Goal: Task Accomplishment & Management: Use online tool/utility

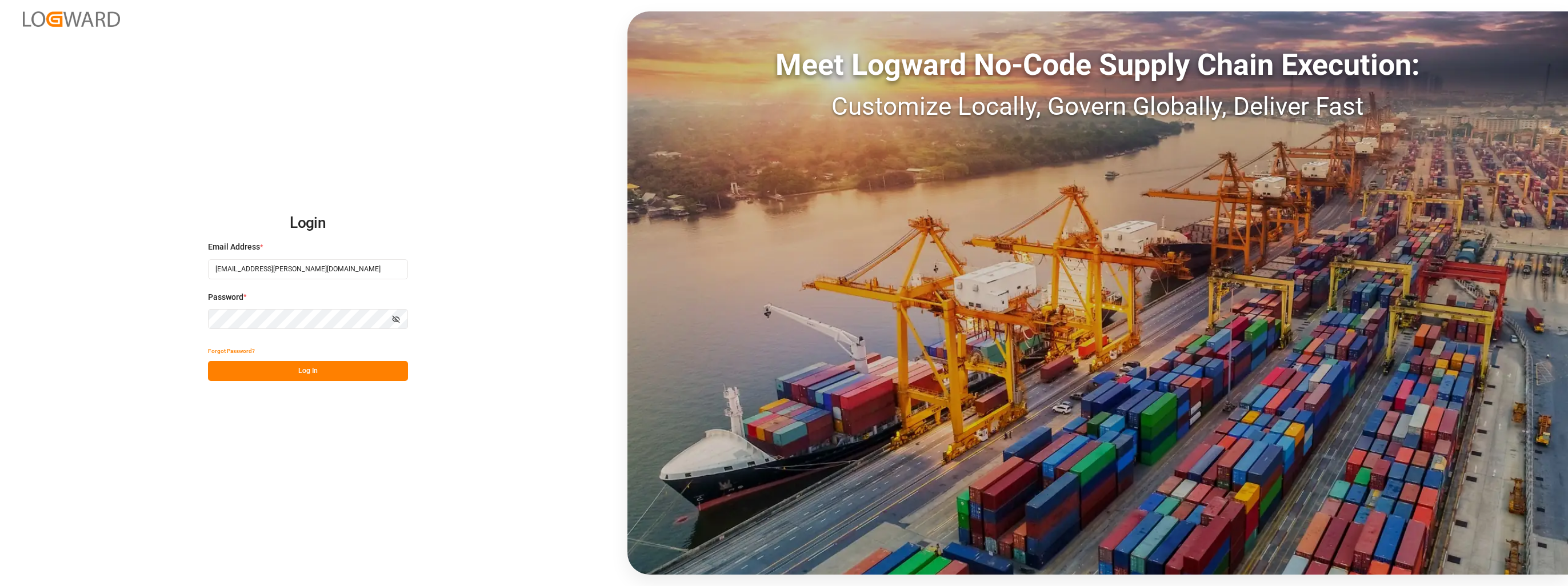
click at [341, 376] on button "Log In" at bounding box center [308, 371] width 200 height 20
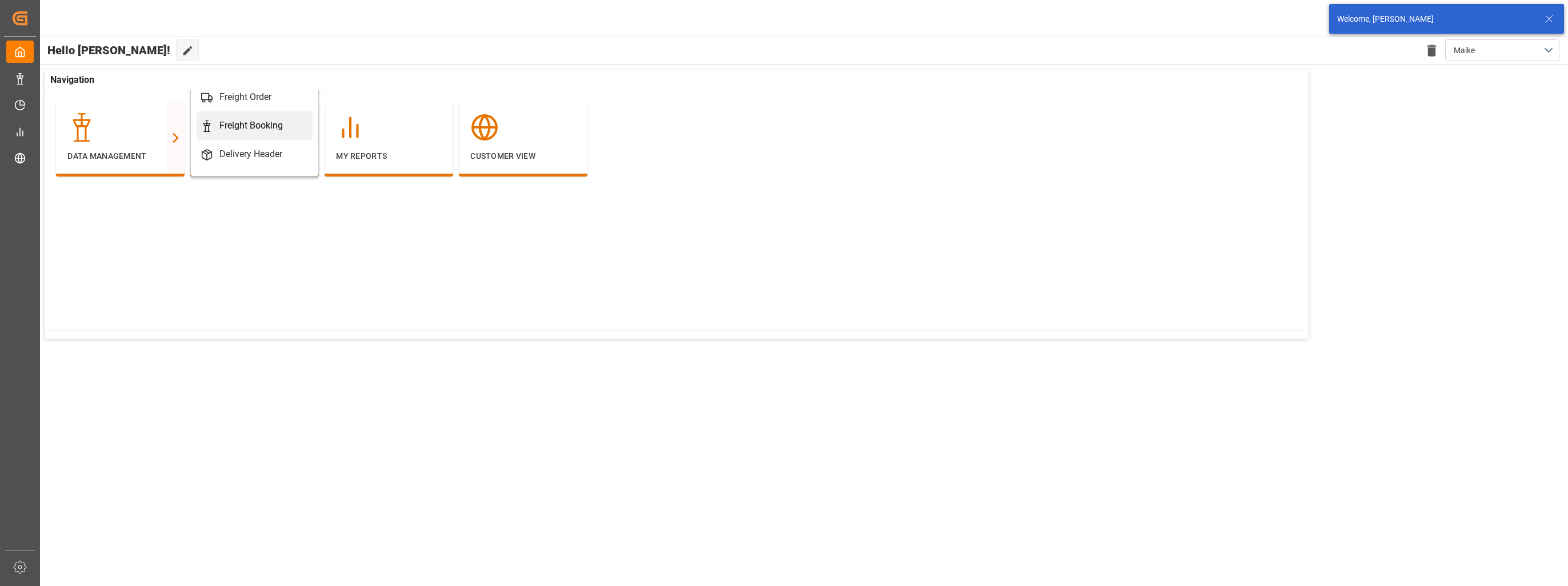
click at [242, 132] on div "Freight Booking" at bounding box center [251, 125] width 63 height 14
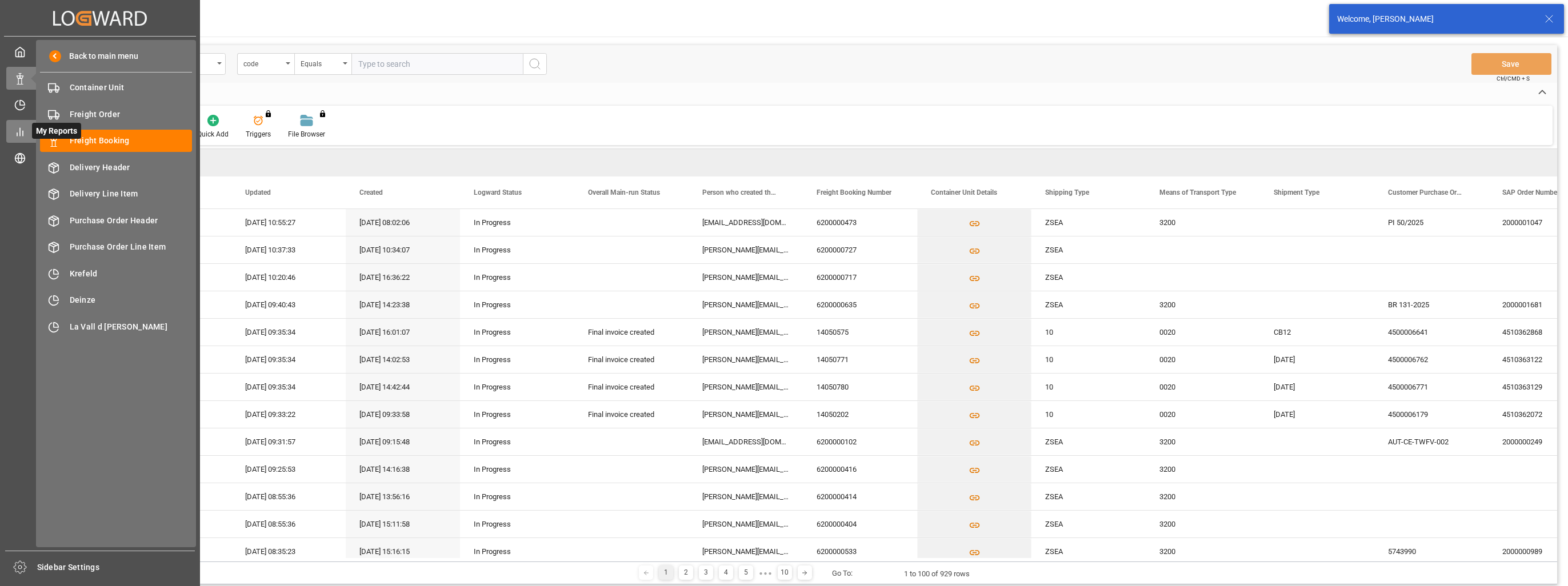
click at [30, 131] on div "My Reports My Reports" at bounding box center [100, 131] width 187 height 22
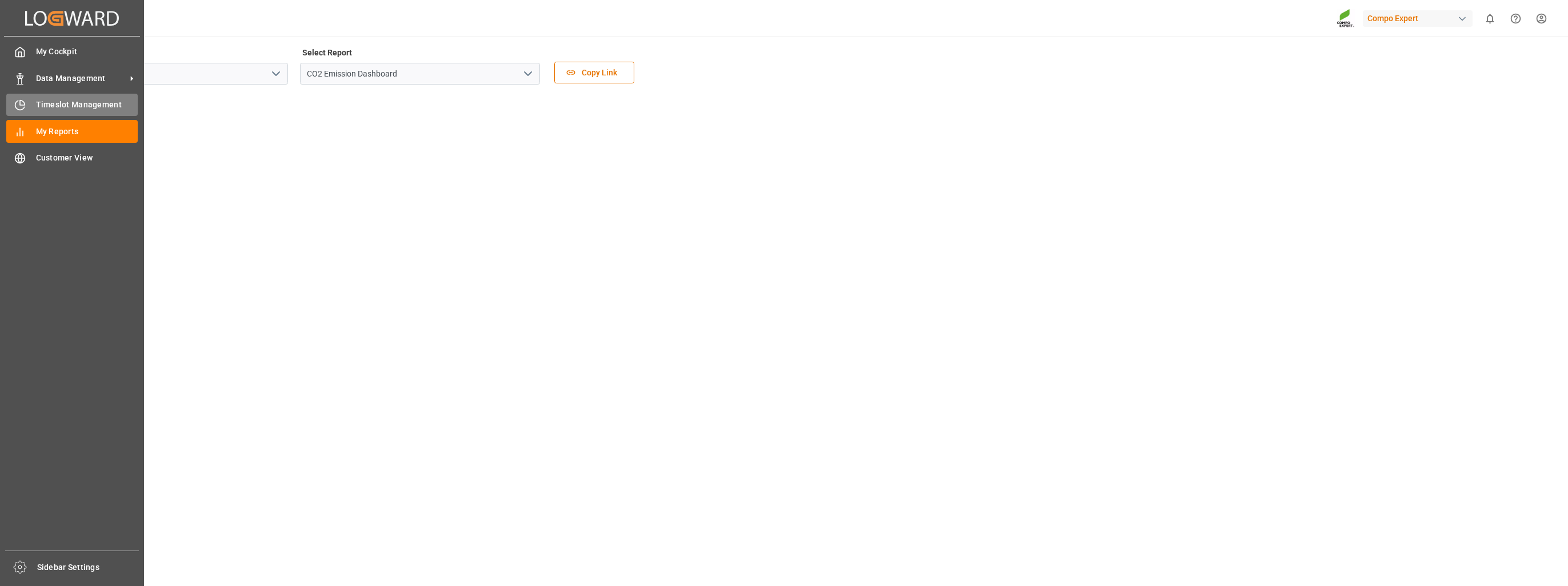
click at [45, 101] on span "Timeslot Management" at bounding box center [87, 104] width 102 height 12
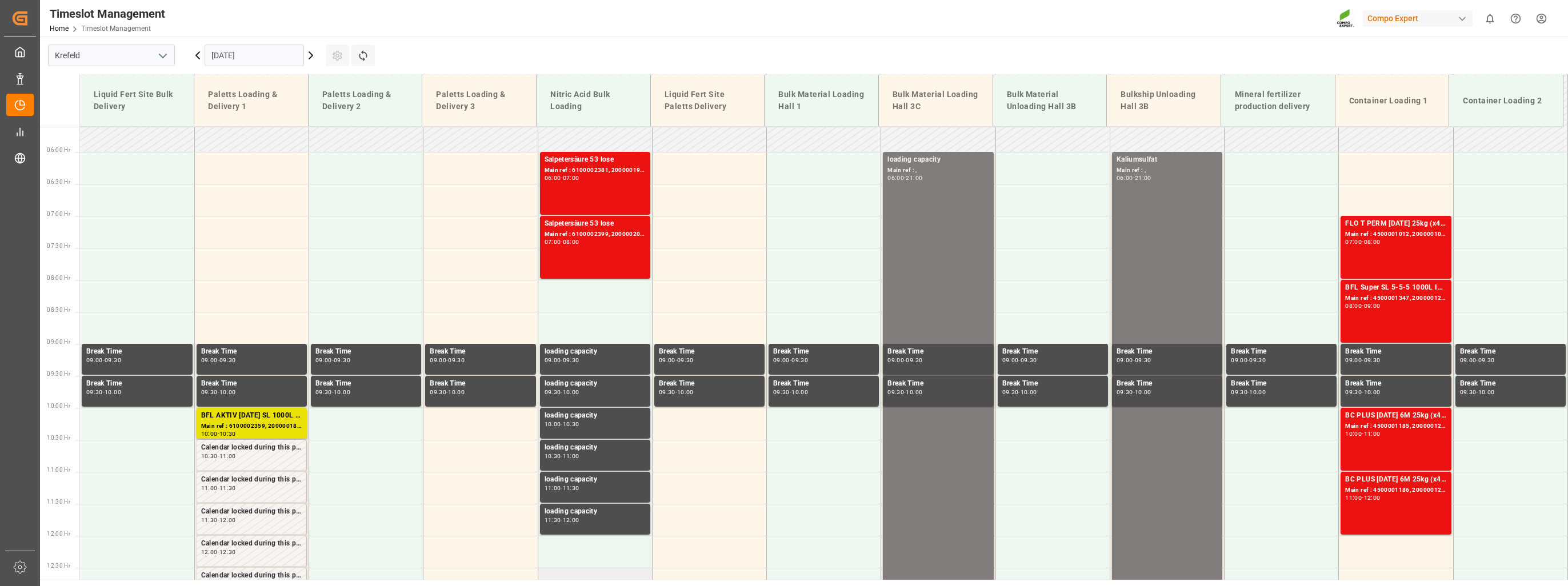
scroll to position [301, 0]
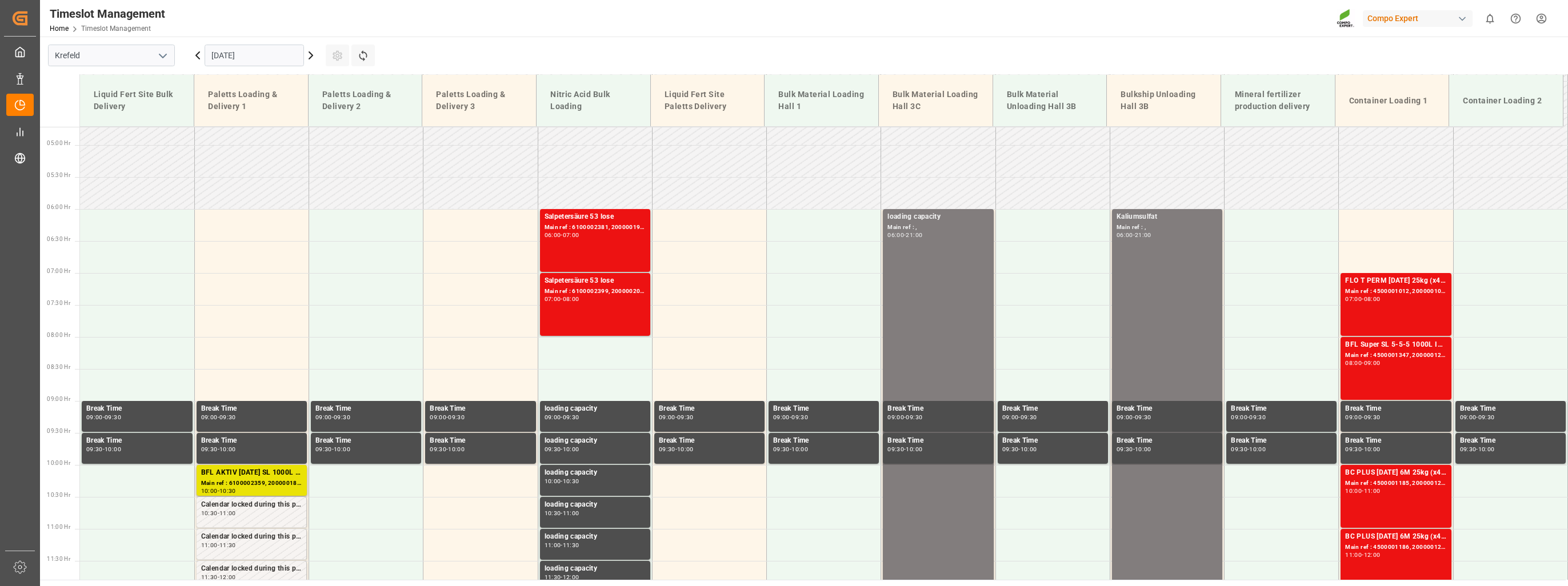
click at [314, 54] on icon at bounding box center [310, 55] width 14 height 14
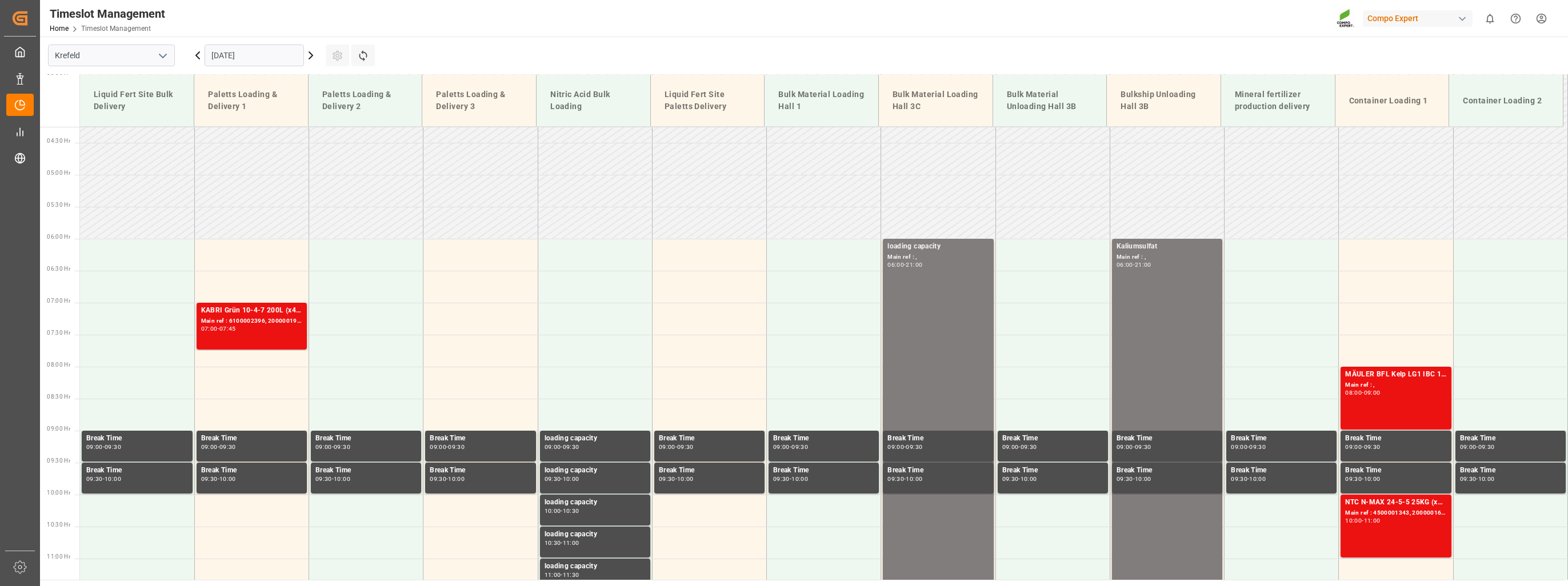
scroll to position [111, 0]
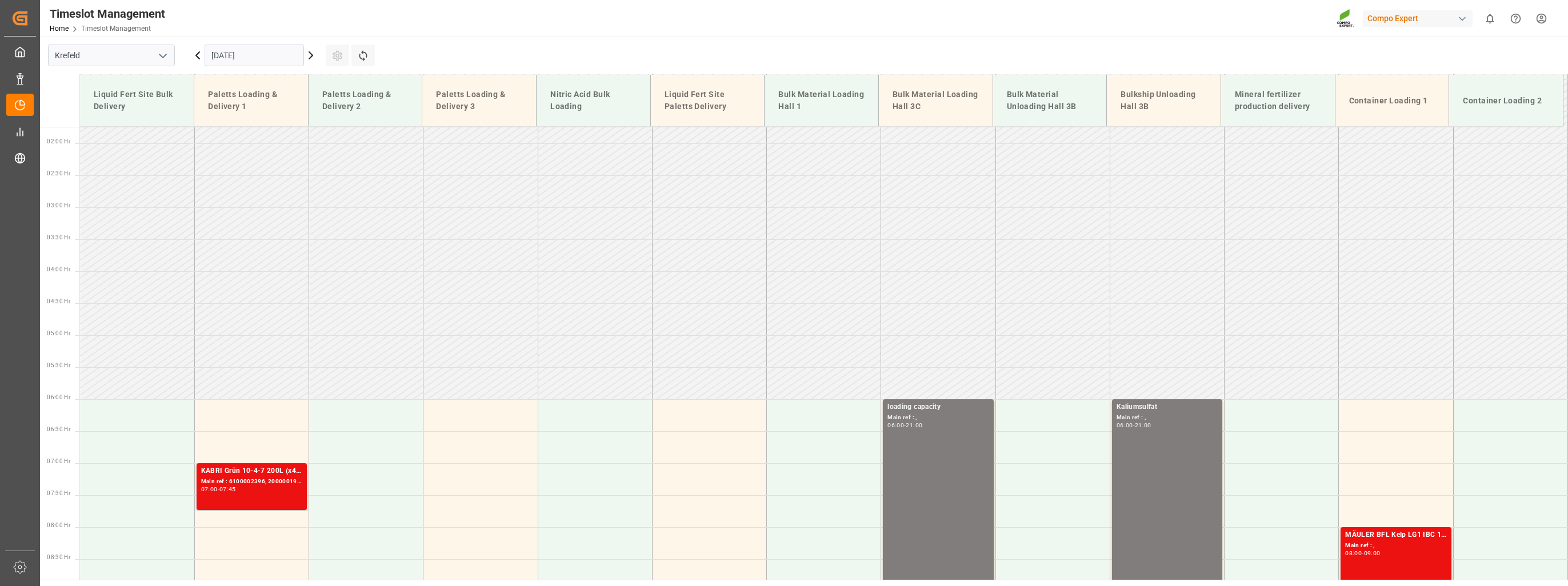
click at [318, 51] on div "[DATE]" at bounding box center [254, 55] width 143 height 37
click at [309, 56] on icon at bounding box center [310, 55] width 14 height 14
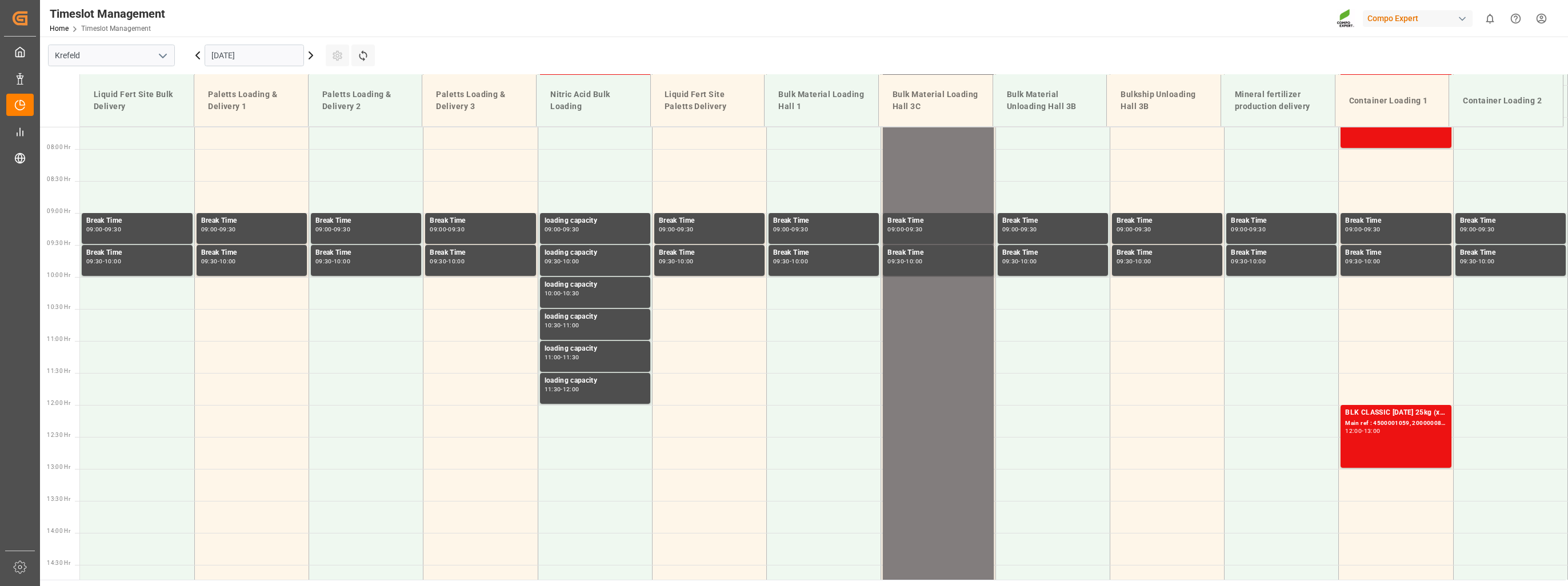
scroll to position [301, 0]
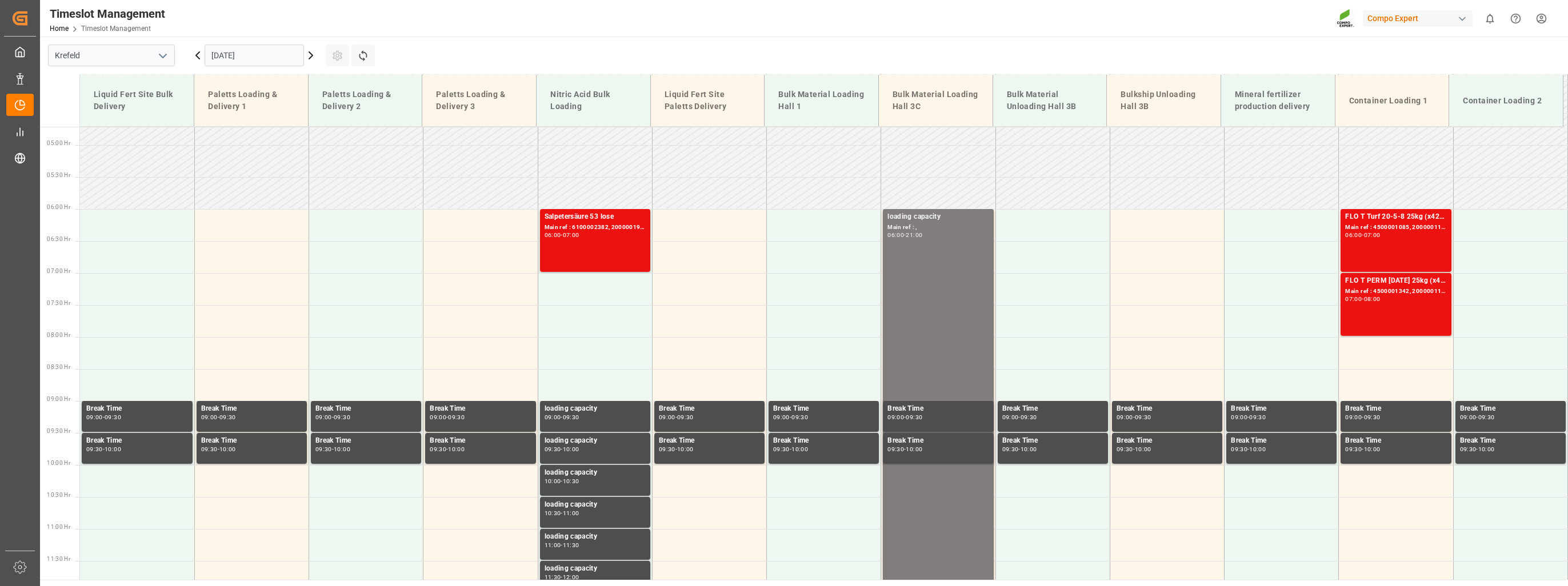
click at [312, 52] on icon at bounding box center [310, 55] width 14 height 14
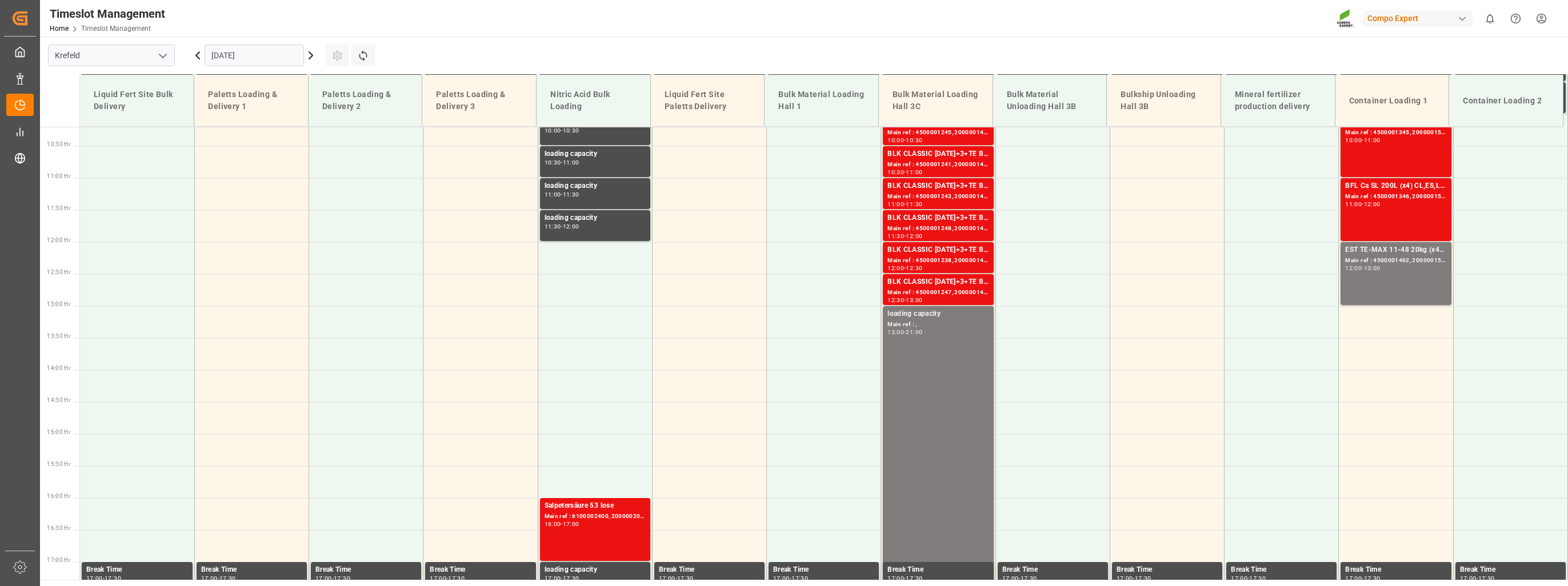
scroll to position [759, 0]
